Goal: Transaction & Acquisition: Book appointment/travel/reservation

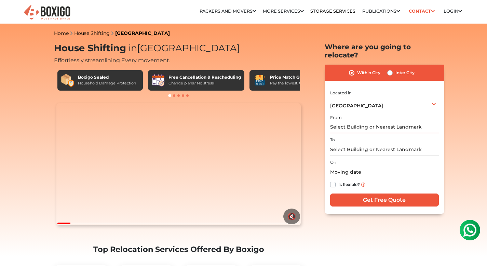
click at [347, 121] on input "text" at bounding box center [384, 127] width 109 height 12
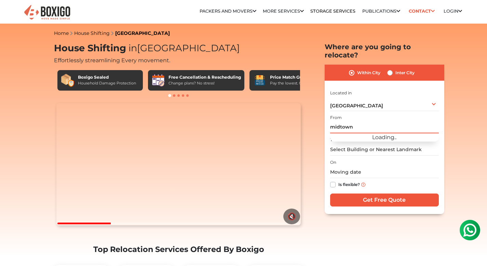
click at [347, 121] on input "midtown" at bounding box center [384, 127] width 109 height 12
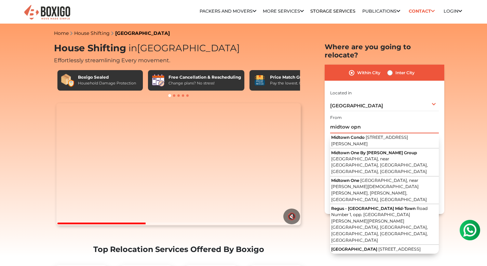
click at [356, 121] on input "midtow opn" at bounding box center [384, 127] width 109 height 12
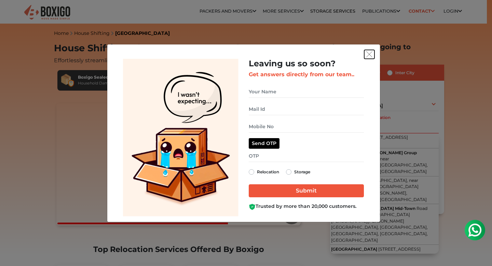
click at [367, 53] on img "get free quote dialog" at bounding box center [369, 54] width 6 height 6
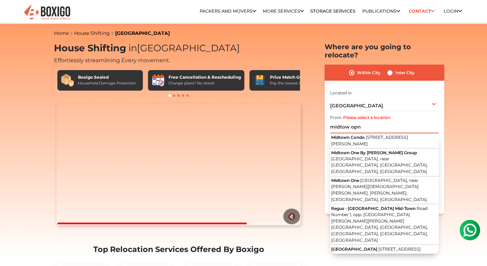
click at [363, 121] on input "midtow opn" at bounding box center [384, 127] width 109 height 12
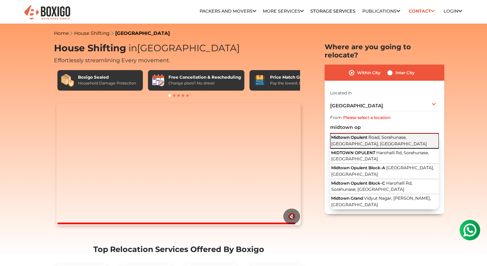
click at [362, 135] on span "Midtown Opulent" at bounding box center [349, 137] width 36 height 5
type input "Midtown Opulent, Road, [GEOGRAPHIC_DATA], [GEOGRAPHIC_DATA], [GEOGRAPHIC_DATA]"
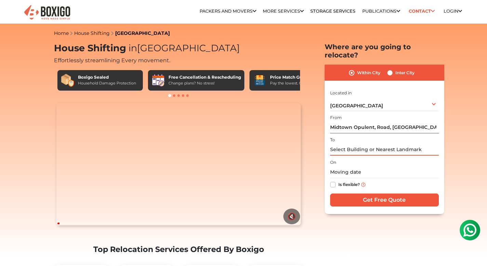
click at [356, 143] on input "text" at bounding box center [384, 149] width 109 height 12
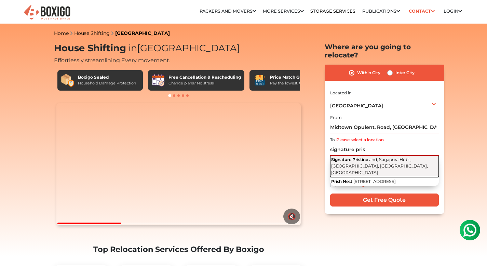
click at [361, 155] on button "Signature Pristine and, Sarjapura Hobli, Chikkadasarahalli Village, Bengaluru, …" at bounding box center [384, 166] width 109 height 22
type input "Signature Pristine, and, Sarjapura Hobli, [GEOGRAPHIC_DATA], [GEOGRAPHIC_DATA],…"
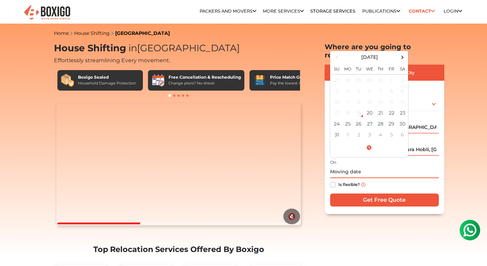
click at [348, 166] on input "text" at bounding box center [384, 172] width 109 height 12
click at [391, 107] on td "22" at bounding box center [391, 112] width 11 height 11
type input "08/22/2025 12:00 AM"
click at [338, 180] on label "Is flexible?" at bounding box center [349, 183] width 22 height 7
click at [331, 180] on input "Is flexible?" at bounding box center [332, 183] width 5 height 7
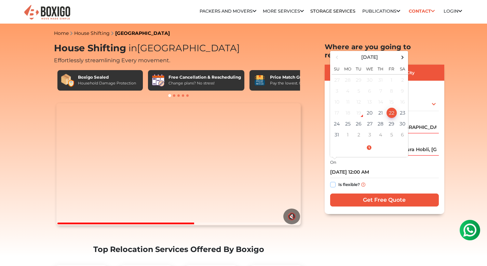
checkbox input "true"
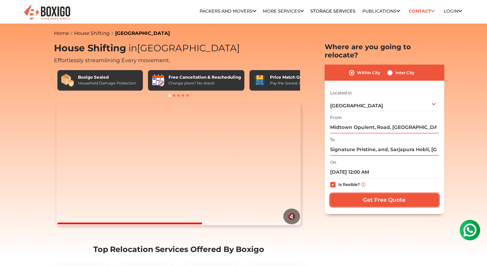
click at [369, 193] on input "Get Free Quote" at bounding box center [384, 199] width 109 height 13
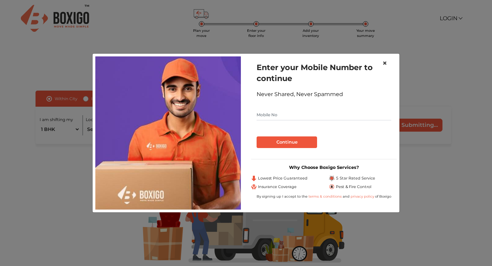
click at [385, 62] on span "×" at bounding box center [384, 63] width 5 height 10
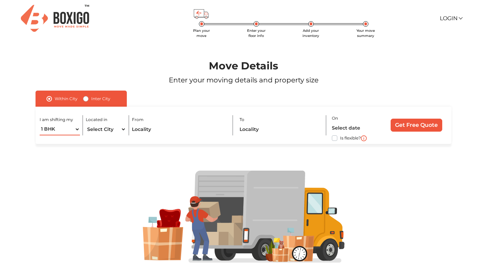
click at [71, 129] on select "1 BHK 2 BHK 3 BHK 3 + BHK FEW ITEMS" at bounding box center [60, 129] width 40 height 12
select select "FEW ITEMS"
click at [40, 123] on select "1 BHK 2 BHK 3 BHK 3 + BHK FEW ITEMS" at bounding box center [60, 129] width 40 height 12
click at [105, 129] on select "Select City [GEOGRAPHIC_DATA] [GEOGRAPHIC_DATA] [GEOGRAPHIC_DATA] [GEOGRAPHIC_D…" at bounding box center [106, 129] width 40 height 12
select select "[GEOGRAPHIC_DATA]"
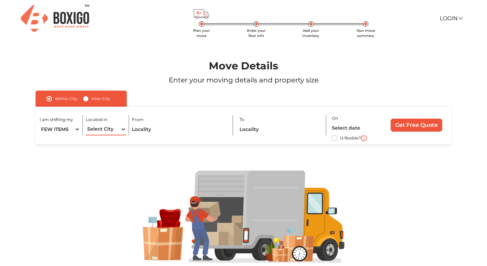
click at [86, 123] on select "Select City [GEOGRAPHIC_DATA] [GEOGRAPHIC_DATA] [GEOGRAPHIC_DATA] [GEOGRAPHIC_D…" at bounding box center [106, 129] width 40 height 12
click at [159, 131] on input "text" at bounding box center [179, 129] width 95 height 12
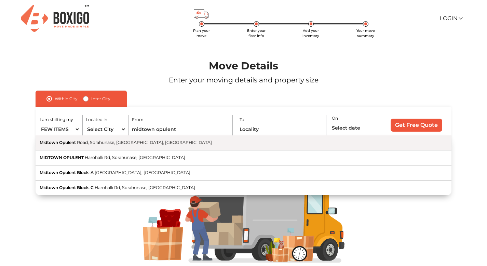
click at [208, 142] on button "[GEOGRAPHIC_DATA], [GEOGRAPHIC_DATA], [GEOGRAPHIC_DATA], [GEOGRAPHIC_DATA]" at bounding box center [244, 142] width 416 height 15
type input "Midtown Opulent, Road, [GEOGRAPHIC_DATA], [GEOGRAPHIC_DATA], [GEOGRAPHIC_DATA]"
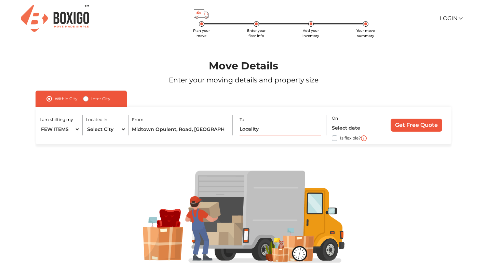
click at [263, 125] on input "text" at bounding box center [279, 129] width 81 height 12
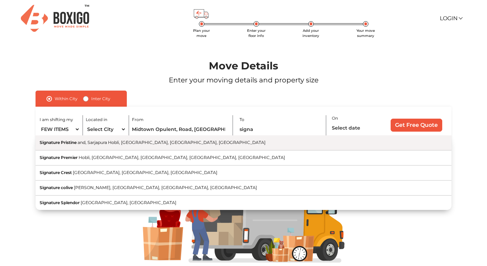
click at [224, 145] on button "Signature Pristine and, Sarjapura Hobli, [GEOGRAPHIC_DATA], [GEOGRAPHIC_DATA], …" at bounding box center [244, 142] width 416 height 15
type input "Signature Pristine, and, Sarjapura Hobli, [GEOGRAPHIC_DATA], [GEOGRAPHIC_DATA],…"
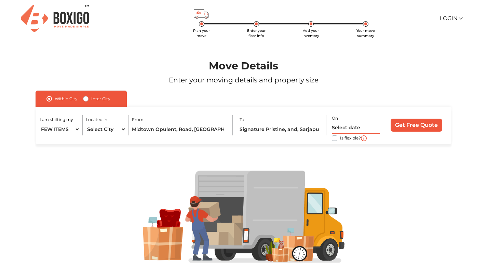
click at [351, 127] on input "text" at bounding box center [356, 128] width 48 height 12
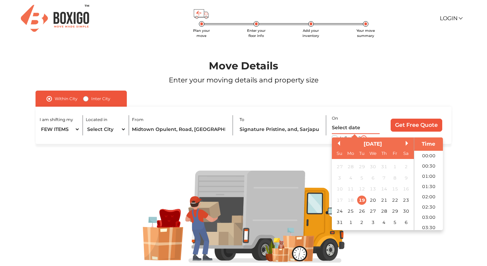
scroll to position [191, 0]
click at [390, 200] on div "17 18 19 20 21 22 23" at bounding box center [373, 199] width 78 height 11
click at [394, 202] on div "22" at bounding box center [394, 199] width 9 height 9
type input "[DATE] 12:00 AM"
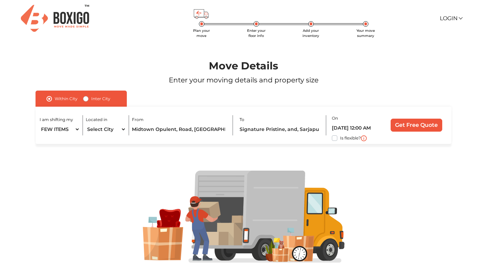
click at [389, 117] on div "I am shifting my 1 BHK 2 BHK 3 BHK 3 + BHK FEW ITEMS Located in Select City [GE…" at bounding box center [244, 125] width 416 height 37
click at [407, 128] on input "Get Free Quote" at bounding box center [416, 124] width 52 height 13
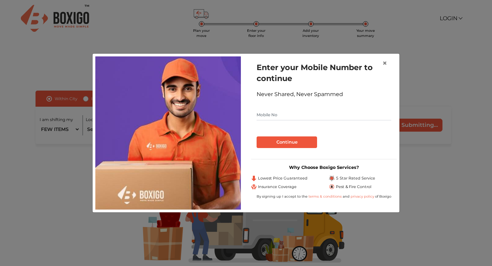
click at [280, 114] on input "text" at bounding box center [323, 114] width 135 height 11
type input "9036011557"
click at [282, 138] on button "Continue" at bounding box center [286, 142] width 60 height 12
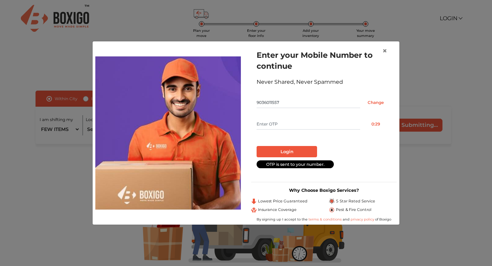
click at [280, 108] on input "9036011557" at bounding box center [307, 102] width 103 height 11
click at [275, 117] on form "Enter your Mobile Number to continue Never Shared, Never Spammed 9036011557 Cha…" at bounding box center [323, 109] width 135 height 118
click at [274, 120] on input "text" at bounding box center [307, 123] width 103 height 11
type input "1374"
click at [283, 153] on button "Login" at bounding box center [286, 152] width 60 height 12
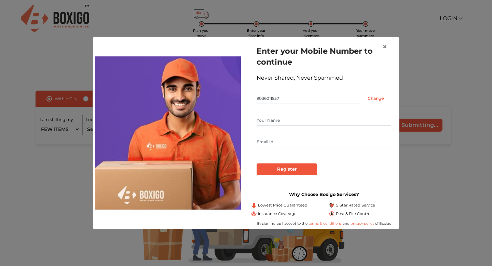
click at [274, 122] on input "text" at bounding box center [323, 120] width 135 height 11
type input "[PERSON_NAME]"
type input "[EMAIL_ADDRESS][DOMAIN_NAME]"
click at [296, 171] on input "Register" at bounding box center [286, 169] width 60 height 12
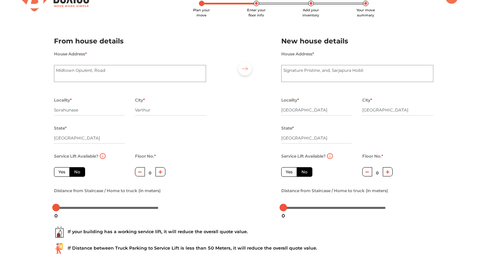
scroll to position [21, 0]
click at [159, 171] on icon "button" at bounding box center [160, 171] width 4 height 4
type input "3"
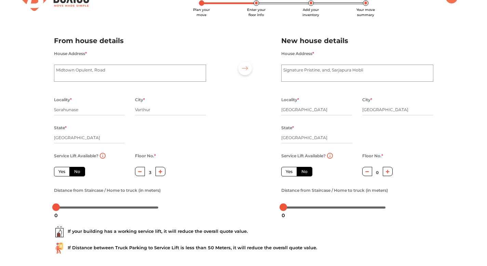
click at [386, 171] on icon "button" at bounding box center [387, 171] width 4 height 4
type input "1"
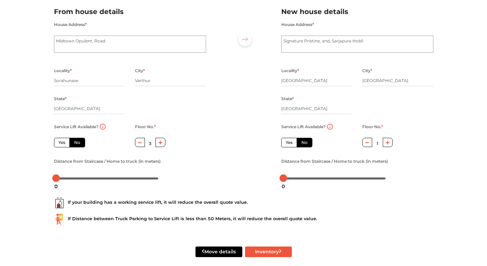
scroll to position [58, 0]
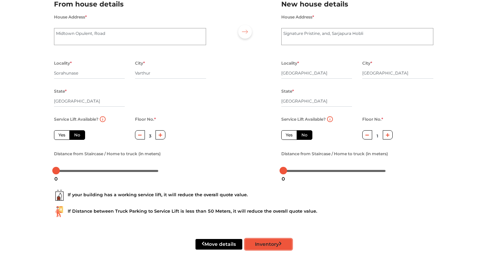
click at [260, 244] on button "Inventory" at bounding box center [268, 244] width 47 height 11
radio input "true"
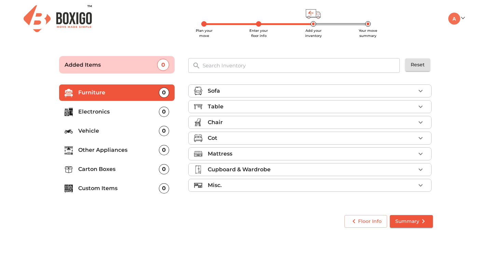
click at [226, 94] on div "Sofa" at bounding box center [312, 91] width 208 height 8
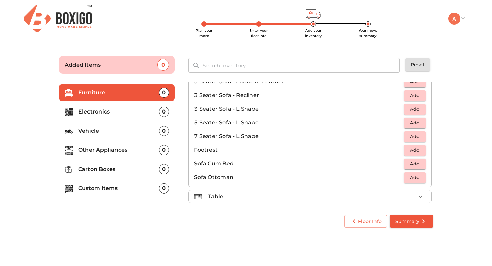
scroll to position [122, 0]
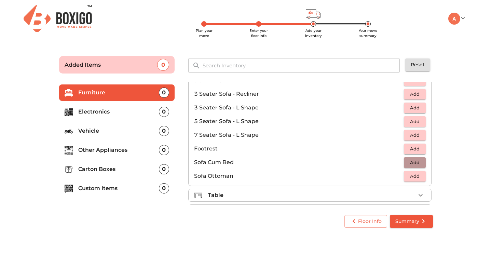
click at [413, 162] on span "Add" at bounding box center [414, 162] width 15 height 8
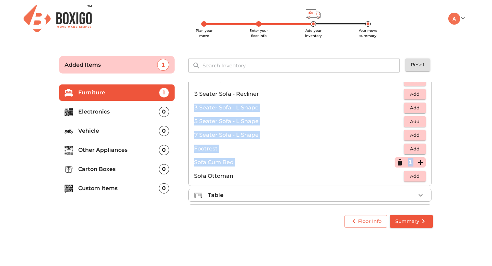
drag, startPoint x: 433, startPoint y: 156, endPoint x: 432, endPoint y: 97, distance: 58.7
click at [432, 97] on div "Sofa 1 Added 1 Seater Sofa Add 1 Seater Sofa - Fabric or Leather Add 1 Seater S…" at bounding box center [310, 143] width 250 height 128
click at [366, 113] on li "3 Seater Sofa - L Shape Add" at bounding box center [309, 108] width 242 height 14
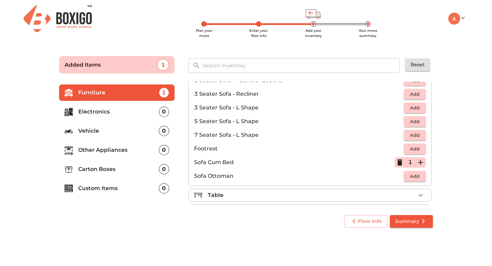
scroll to position [0, 0]
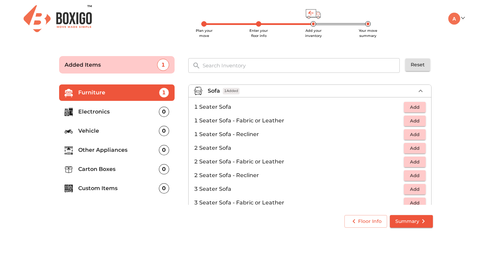
click at [364, 90] on div "Sofa 1 Added" at bounding box center [312, 91] width 208 height 8
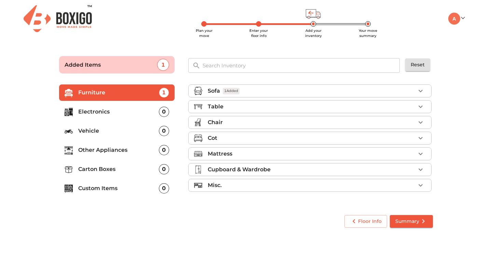
click at [342, 103] on div "Table" at bounding box center [312, 106] width 208 height 8
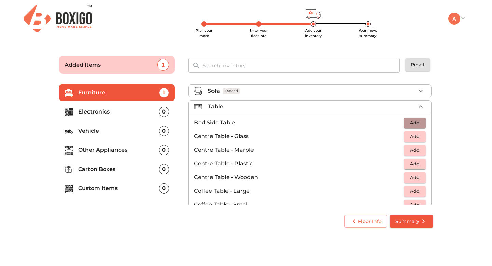
click at [414, 122] on span "Add" at bounding box center [414, 123] width 15 height 8
click at [418, 123] on icon "button" at bounding box center [420, 122] width 5 height 5
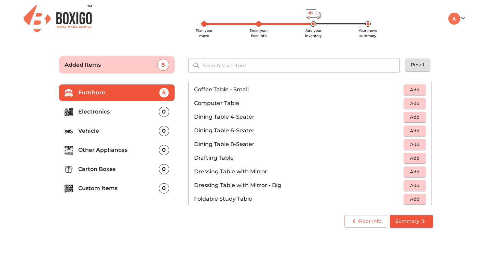
scroll to position [115, 0]
click at [411, 115] on span "Add" at bounding box center [414, 117] width 15 height 8
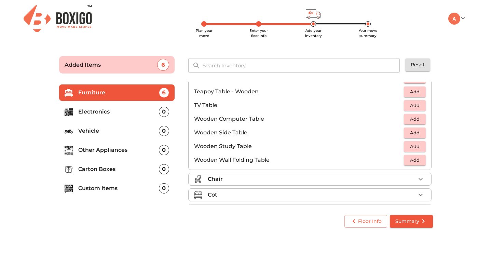
scroll to position [428, 0]
click at [342, 177] on div "Chair" at bounding box center [312, 178] width 208 height 8
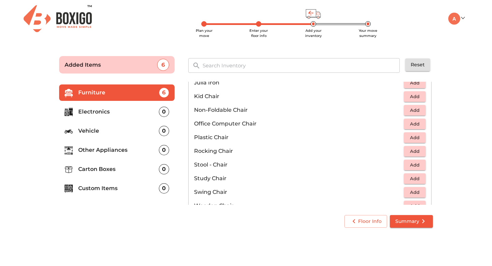
scroll to position [205, 0]
click at [411, 135] on span "Add" at bounding box center [414, 138] width 15 height 8
click at [419, 137] on icon "button" at bounding box center [420, 138] width 8 height 8
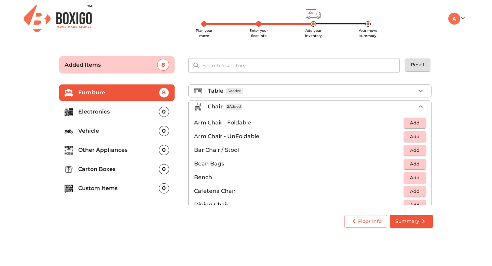
scroll to position [17, 0]
click at [415, 122] on span "Add" at bounding box center [414, 122] width 15 height 8
click at [418, 121] on icon "button" at bounding box center [420, 121] width 5 height 5
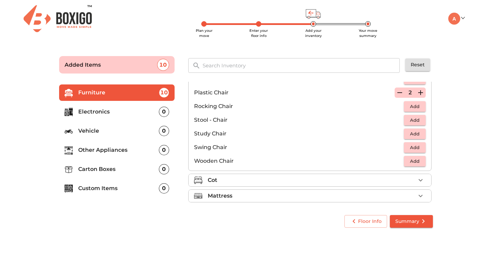
scroll to position [252, 0]
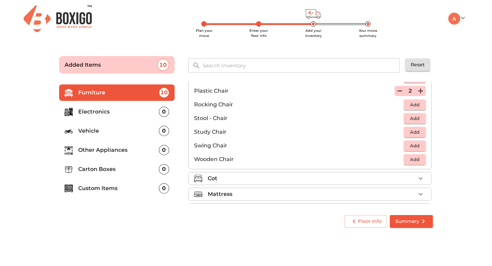
click at [389, 177] on div "Cot" at bounding box center [312, 178] width 208 height 8
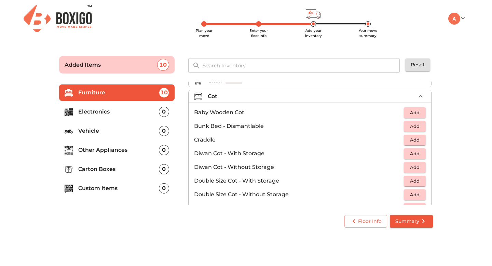
scroll to position [41, 0]
click at [412, 112] on span "Add" at bounding box center [414, 113] width 15 height 8
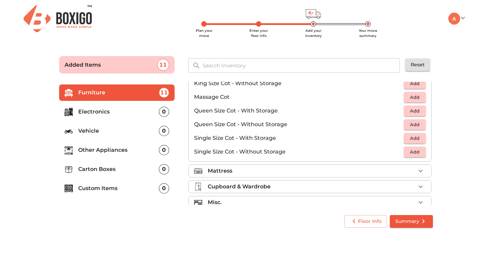
scroll to position [208, 0]
click at [362, 172] on div "Mattress" at bounding box center [312, 170] width 208 height 8
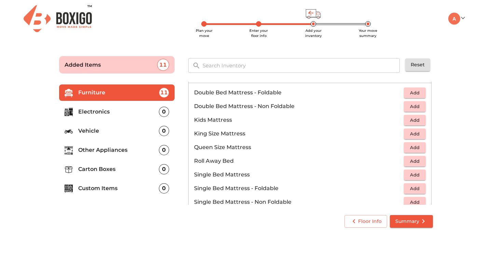
scroll to position [84, 0]
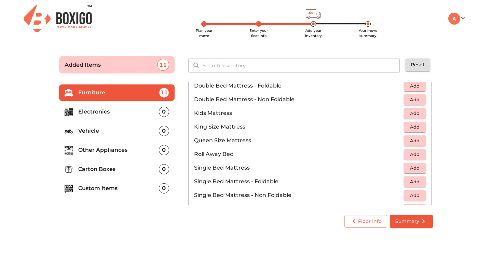
click at [409, 138] on span "Add" at bounding box center [414, 141] width 15 height 8
click at [419, 139] on icon "button" at bounding box center [420, 140] width 8 height 8
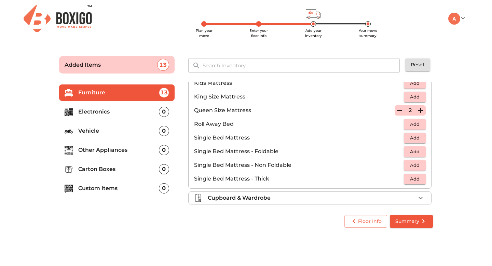
scroll to position [135, 0]
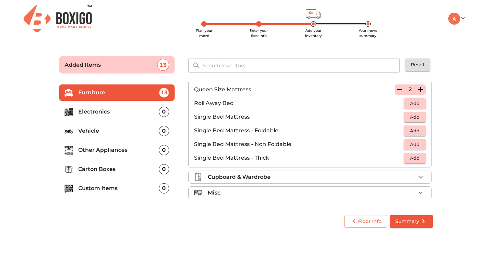
click at [385, 195] on div "Misc." at bounding box center [312, 192] width 208 height 8
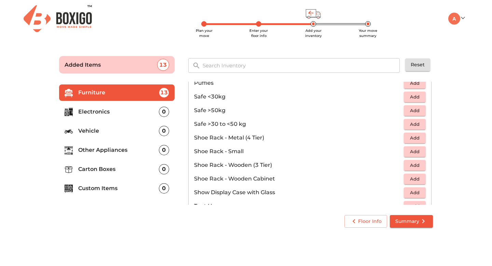
scroll to position [333, 0]
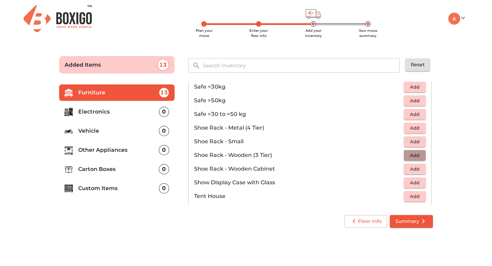
click at [411, 157] on span "Add" at bounding box center [414, 155] width 15 height 8
click at [397, 158] on icon "button" at bounding box center [399, 155] width 5 height 6
click at [409, 169] on span "Add" at bounding box center [414, 169] width 15 height 8
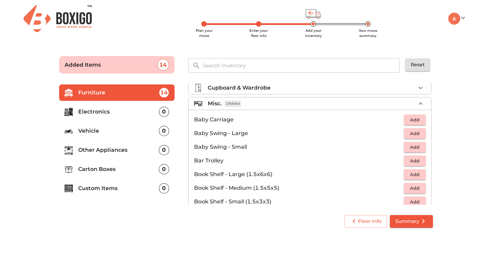
scroll to position [82, 0]
click at [416, 101] on icon "button" at bounding box center [420, 103] width 8 height 8
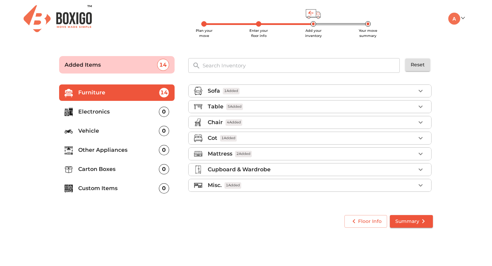
scroll to position [0, 0]
click at [136, 112] on p "Electronics" at bounding box center [118, 112] width 81 height 8
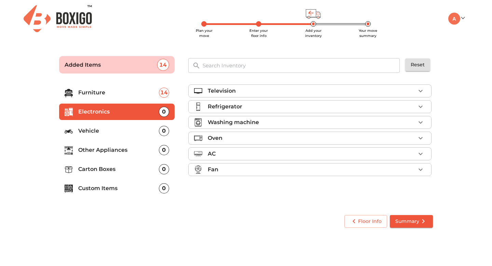
click at [288, 88] on div "Television" at bounding box center [312, 91] width 208 height 8
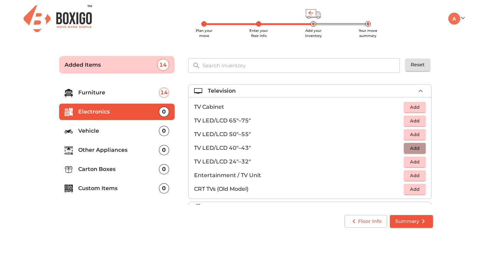
click at [412, 148] on span "Add" at bounding box center [414, 148] width 15 height 8
click at [411, 119] on span "Add" at bounding box center [414, 121] width 15 height 8
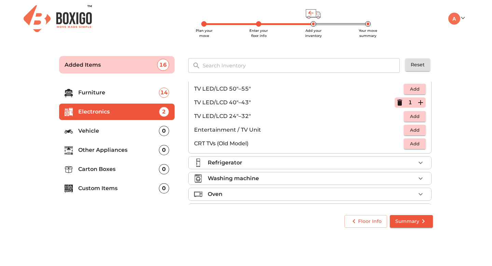
scroll to position [57, 0]
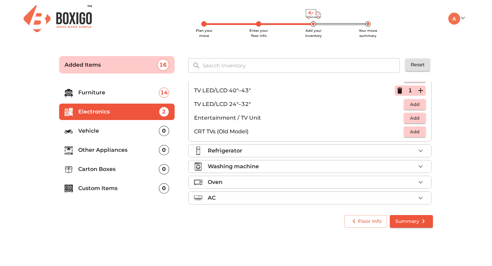
click at [376, 168] on div "Washing machine" at bounding box center [312, 166] width 208 height 8
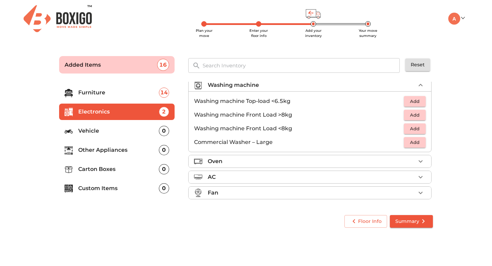
scroll to position [23, 0]
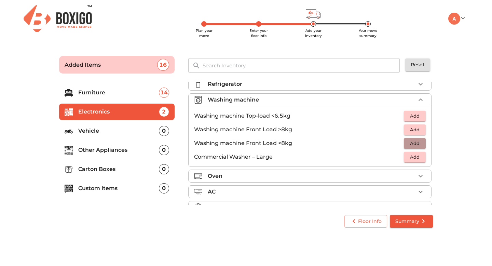
click at [410, 142] on span "Add" at bounding box center [414, 143] width 15 height 8
click at [357, 178] on div "Oven" at bounding box center [312, 176] width 208 height 8
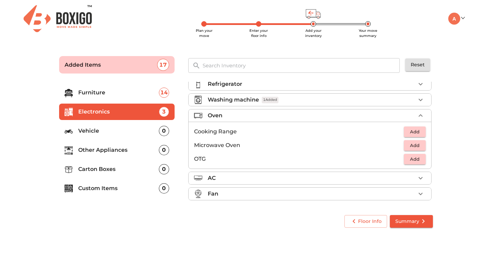
click at [409, 147] on span "Add" at bounding box center [414, 145] width 15 height 8
click at [102, 149] on p "Other Appliances" at bounding box center [118, 150] width 81 height 8
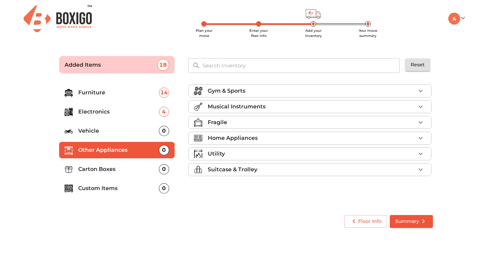
scroll to position [0, 0]
click at [250, 143] on li "Home Appliances" at bounding box center [309, 138] width 242 height 12
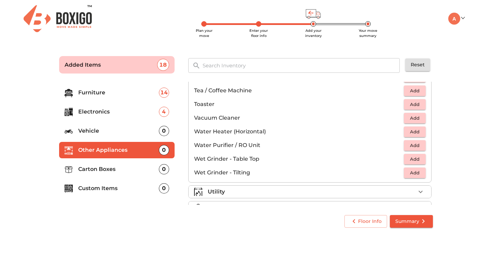
scroll to position [460, 0]
click at [117, 171] on p "Carton Boxes" at bounding box center [118, 169] width 81 height 8
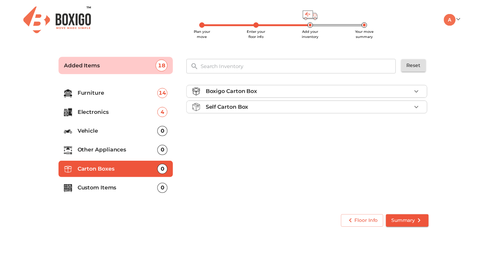
scroll to position [0, 0]
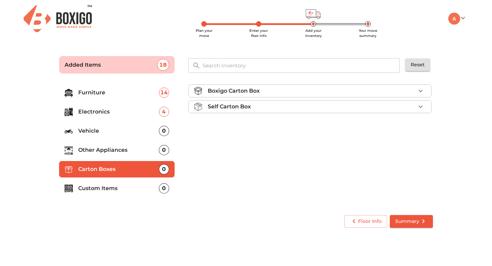
click at [347, 107] on div "Self Carton Box" at bounding box center [312, 106] width 208 height 8
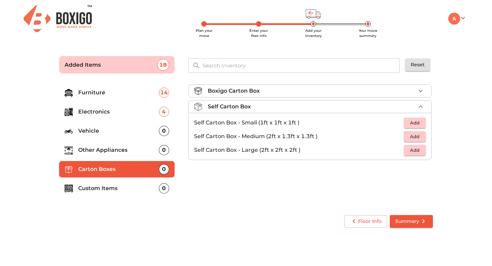
click at [414, 136] on span "Add" at bounding box center [414, 136] width 15 height 8
click at [421, 137] on icon "button" at bounding box center [420, 136] width 5 height 5
click at [416, 152] on span "Add" at bounding box center [414, 150] width 15 height 8
click at [421, 151] on icon "button" at bounding box center [420, 150] width 8 height 8
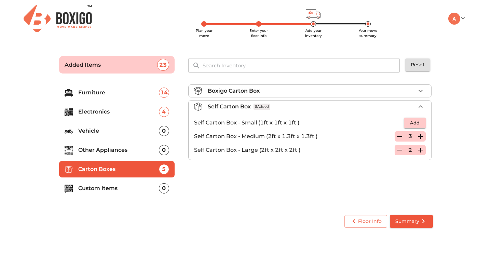
click at [421, 151] on icon "button" at bounding box center [420, 150] width 8 height 8
click at [421, 135] on icon "button" at bounding box center [420, 136] width 8 height 8
click at [401, 146] on icon "button" at bounding box center [399, 150] width 8 height 8
click at [399, 149] on icon "button" at bounding box center [399, 150] width 8 height 8
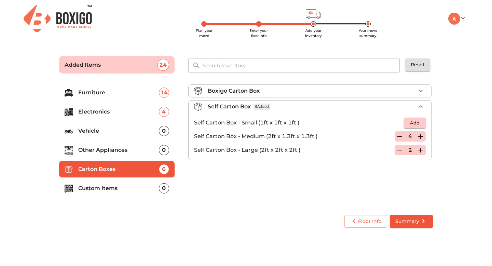
click at [399, 149] on icon "button" at bounding box center [399, 150] width 8 height 8
click at [399, 149] on icon "button" at bounding box center [399, 150] width 5 height 6
click at [414, 122] on span "Add" at bounding box center [414, 123] width 15 height 8
click at [418, 119] on icon "button" at bounding box center [420, 122] width 8 height 8
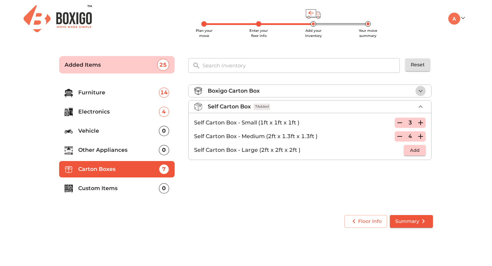
click at [419, 91] on icon "button" at bounding box center [420, 91] width 8 height 8
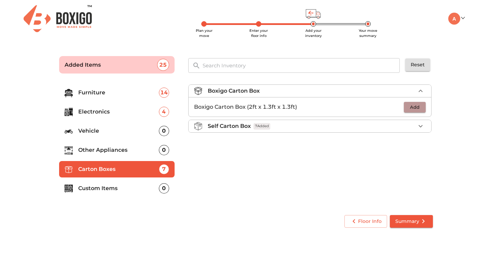
click at [417, 103] on button "Add" at bounding box center [415, 107] width 22 height 11
click at [423, 103] on icon "button" at bounding box center [420, 107] width 8 height 8
click at [126, 195] on li "Custom Items 0" at bounding box center [116, 188] width 115 height 16
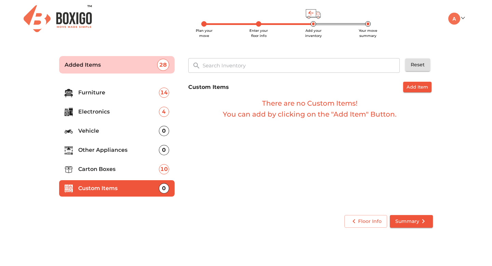
drag, startPoint x: 398, startPoint y: 219, endPoint x: 433, endPoint y: 224, distance: 35.4
click at [433, 224] on div "Floor Info Summary" at bounding box center [245, 221] width 379 height 18
click at [417, 223] on span "Summary" at bounding box center [411, 221] width 32 height 9
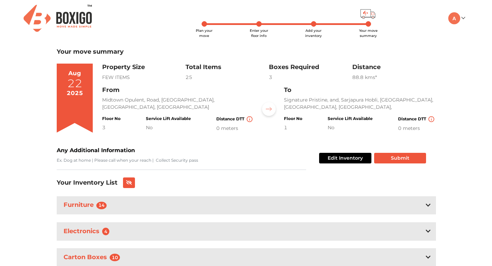
scroll to position [25, 0]
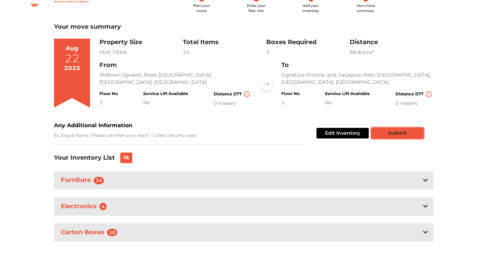
click at [403, 135] on button "Submit" at bounding box center [397, 133] width 52 height 11
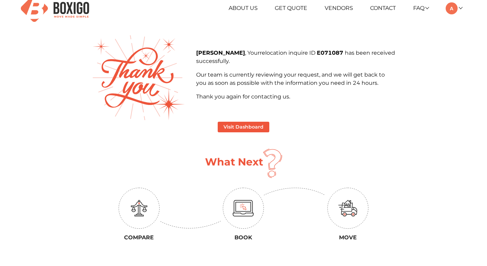
scroll to position [12, 0]
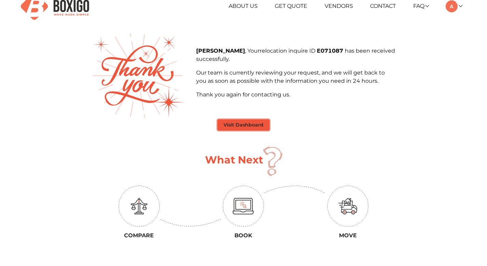
click at [235, 127] on button "Visit Dashboard" at bounding box center [244, 125] width 52 height 11
